Goal: Complete application form: Complete application form

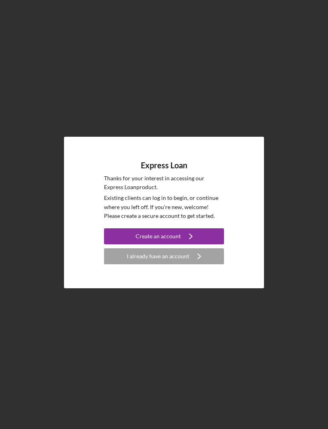
click at [163, 244] on div "Create an account" at bounding box center [157, 236] width 45 height 16
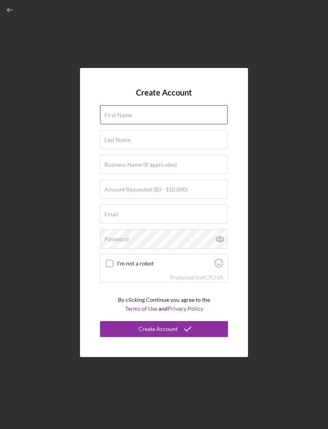
click at [163, 124] on input "First Name" at bounding box center [163, 114] width 127 height 19
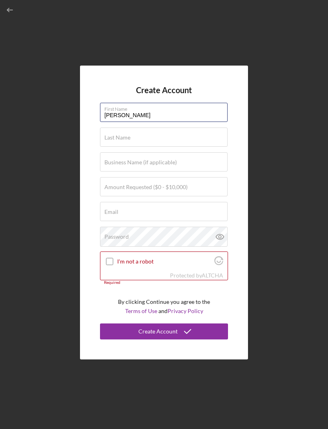
type input "[PERSON_NAME]"
click at [197, 147] on div "Last Name Required" at bounding box center [164, 137] width 128 height 20
type input "[PERSON_NAME]"
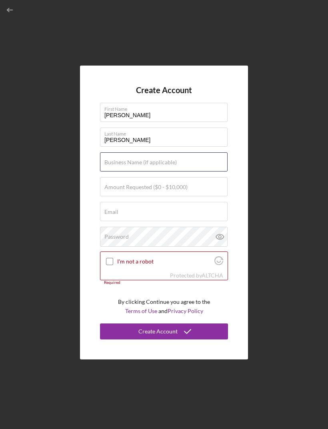
click at [193, 172] on div "Business Name (if applicable)" at bounding box center [164, 162] width 128 height 20
type input "[PERSON_NAME] Trucking LLC"
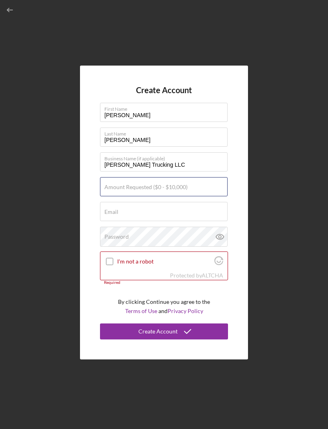
click at [189, 197] on div "Amount Requested ($0 - $10,000)" at bounding box center [164, 187] width 128 height 20
type input "$10,000"
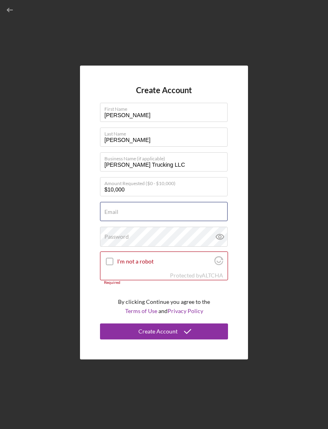
click at [197, 222] on div "Email Required" at bounding box center [164, 212] width 128 height 20
type input "[EMAIL_ADDRESS][DOMAIN_NAME]"
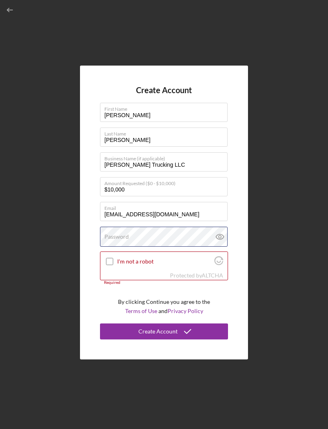
click at [176, 246] on div "Password" at bounding box center [164, 236] width 128 height 20
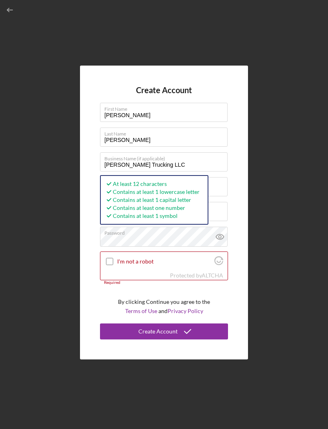
click at [224, 246] on icon at bounding box center [220, 236] width 20 height 20
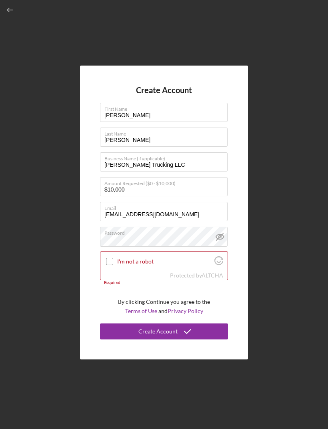
click at [111, 265] on input "I'm not a robot" at bounding box center [109, 261] width 7 height 7
checkbox input "true"
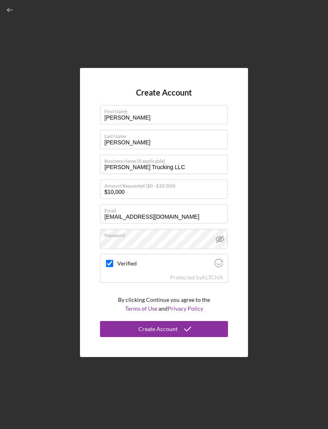
click at [193, 339] on icon "submit" at bounding box center [187, 329] width 20 height 20
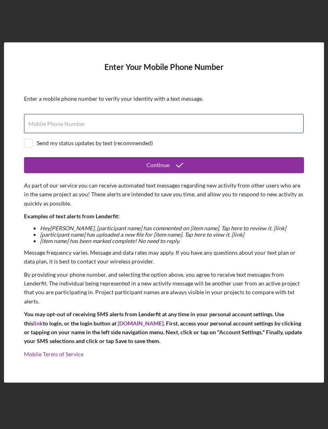
click at [234, 133] on input "Mobile Phone Number" at bounding box center [163, 123] width 279 height 19
type input "[PHONE_NUMBER]"
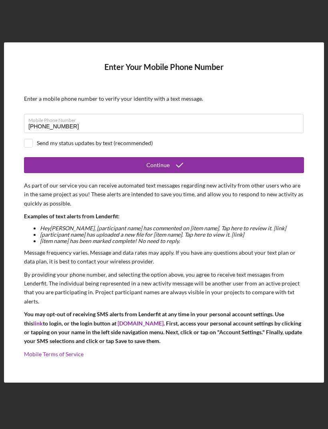
click at [30, 147] on input "checkbox" at bounding box center [28, 143] width 8 height 8
checkbox input "true"
click at [228, 173] on button "Continue" at bounding box center [164, 165] width 280 height 16
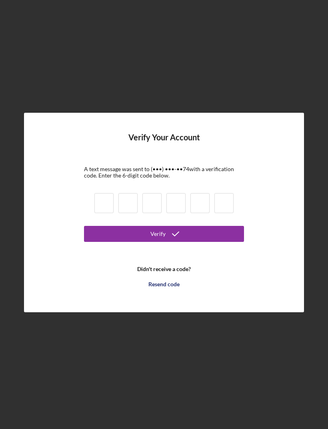
click at [106, 213] on input at bounding box center [103, 203] width 19 height 20
type input "6"
type input "2"
type input "6"
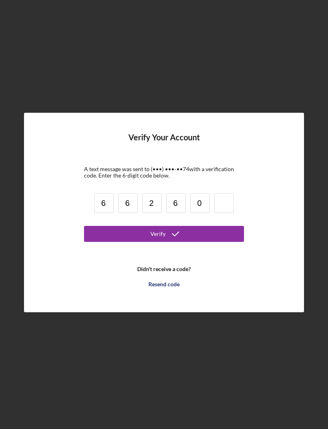
type input "0"
click at [213, 242] on button "Verify" at bounding box center [164, 234] width 160 height 16
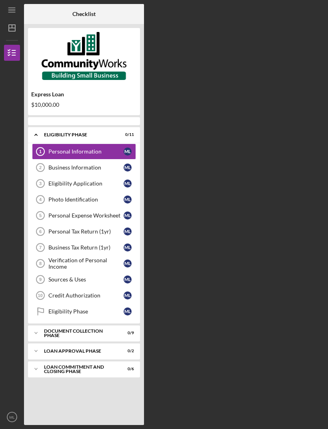
scroll to position [26, 0]
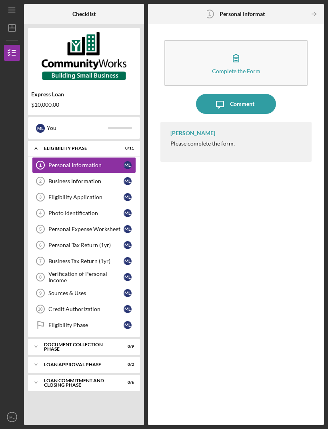
click at [253, 124] on div "[PERSON_NAME] Please complete the form." at bounding box center [235, 142] width 151 height 40
click at [250, 40] on button "Complete the Form Form" at bounding box center [235, 63] width 143 height 46
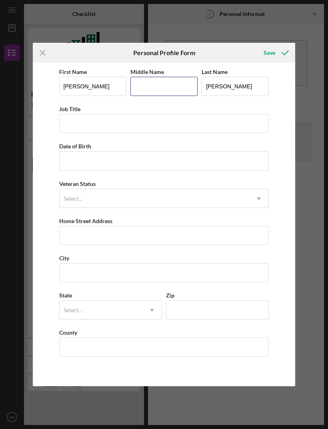
click at [163, 87] on input "Middle Name" at bounding box center [163, 86] width 67 height 19
type input "Wanya"
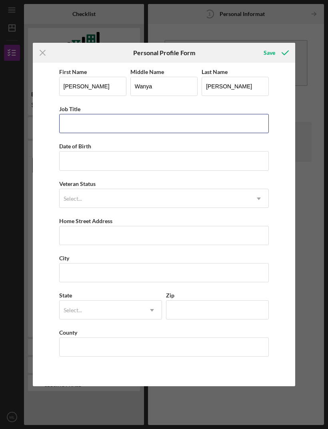
click at [163, 127] on input "Job Title" at bounding box center [164, 123] width 210 height 19
type input "T"
type input "Trucking"
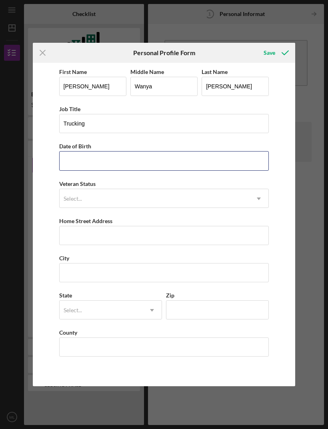
click at [210, 164] on input "Date of Birth" at bounding box center [164, 160] width 210 height 19
type input "[DATE]"
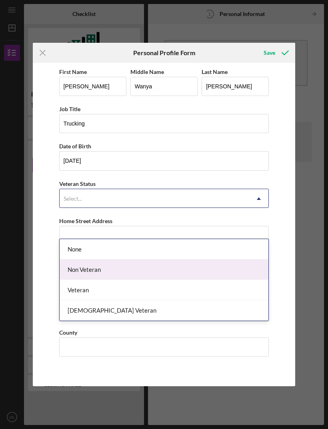
click at [205, 259] on div "Non Veteran" at bounding box center [164, 269] width 209 height 20
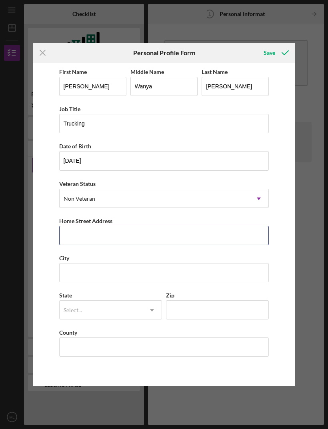
click at [197, 231] on input "Home Street Address" at bounding box center [164, 235] width 210 height 19
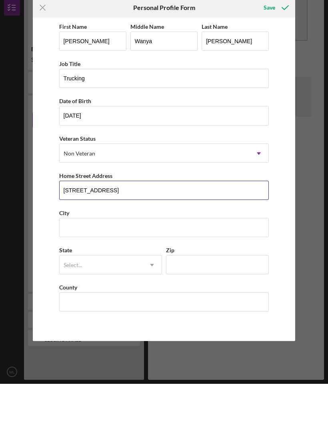
type input "[STREET_ADDRESS]"
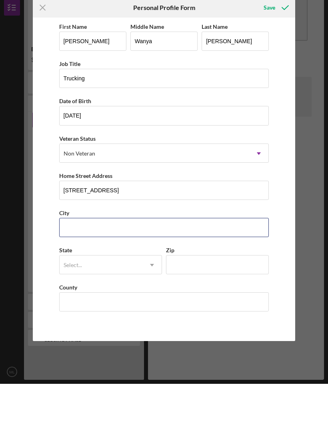
click at [201, 263] on input "City" at bounding box center [164, 272] width 210 height 19
type input "[PERSON_NAME]"
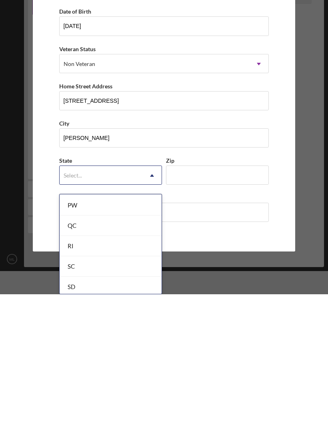
scroll to position [1215, 0]
click at [127, 377] on div "SC" at bounding box center [111, 387] width 102 height 20
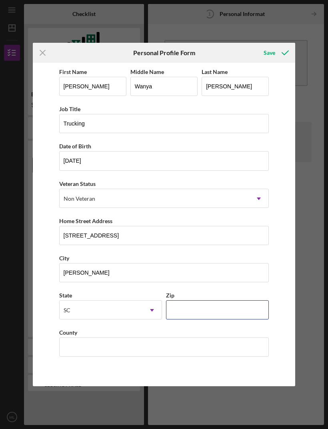
click at [210, 307] on input "Zip" at bounding box center [217, 309] width 103 height 19
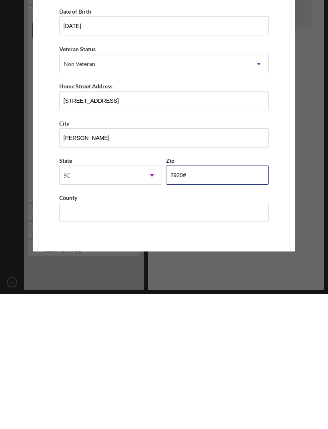
type input "29209"
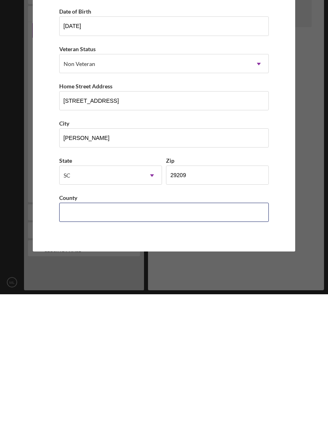
click at [201, 337] on input "County" at bounding box center [164, 346] width 210 height 19
type input "Richland"
click at [275, 45] on button "Save" at bounding box center [275, 53] width 40 height 16
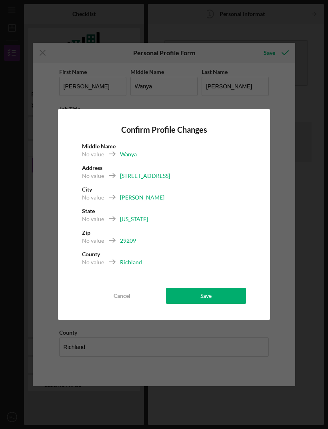
click at [214, 293] on button "Save" at bounding box center [206, 296] width 80 height 16
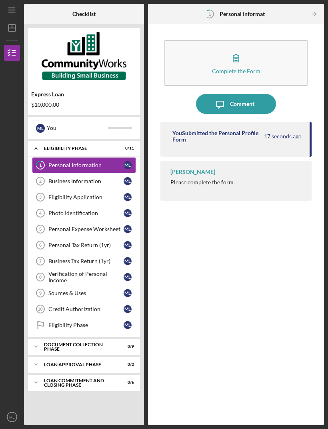
click at [240, 48] on icon "button" at bounding box center [236, 58] width 20 height 20
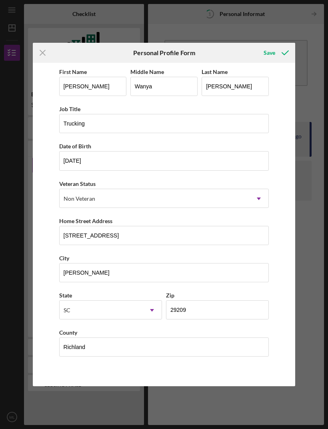
click at [318, 82] on div "Icon/Menu Close Personal Profile Form Save First Name [PERSON_NAME] Middle Name…" at bounding box center [164, 214] width 328 height 429
click at [274, 40] on div "Icon/Menu Close Personal Profile Form Save First Name [PERSON_NAME] Middle Name…" at bounding box center [164, 214] width 328 height 429
click at [274, 50] on div "Save" at bounding box center [269, 53] width 12 height 16
